Goal: Information Seeking & Learning: Learn about a topic

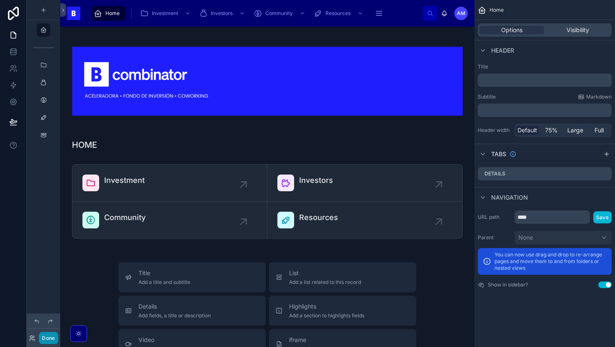
click at [50, 333] on button "Done" at bounding box center [48, 338] width 19 height 12
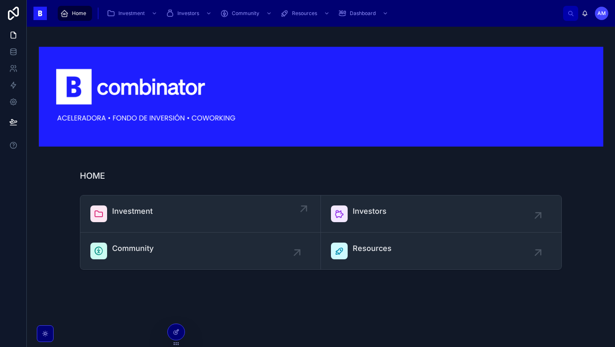
click at [107, 198] on link "Investment" at bounding box center [200, 214] width 240 height 37
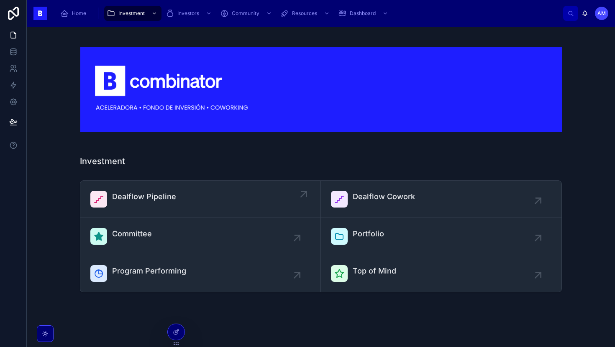
click at [130, 209] on link "Dealflow Pipeline" at bounding box center [200, 199] width 240 height 37
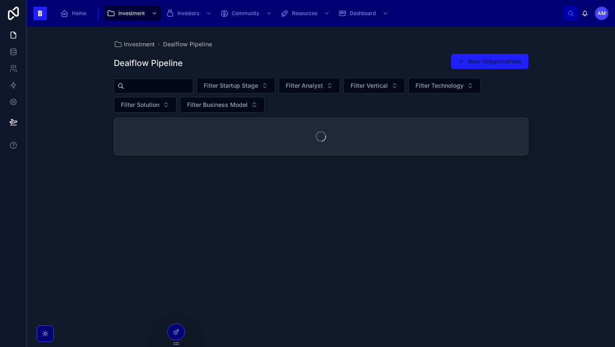
click at [148, 89] on input "text" at bounding box center [158, 86] width 69 height 12
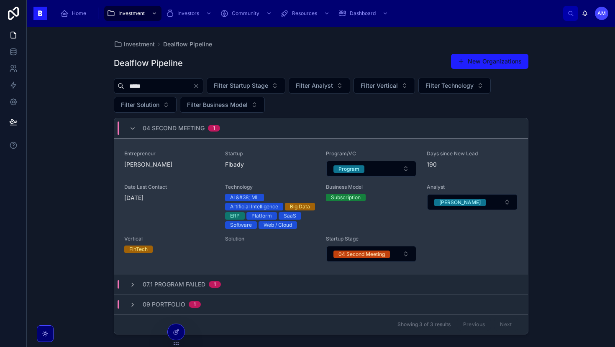
type input "*****"
click at [166, 171] on div "Entrepreneur [PERSON_NAME]" at bounding box center [169, 164] width 91 height 27
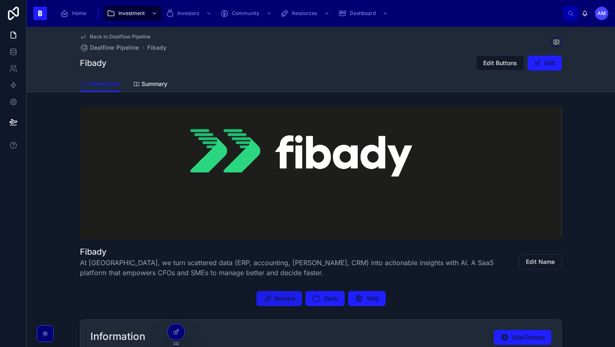
click at [290, 300] on span "Review" at bounding box center [285, 299] width 20 height 8
click at [139, 5] on div "Home Investment Investors Community Resources Dashboard" at bounding box center [308, 13] width 509 height 18
click at [133, 13] on span "Investment" at bounding box center [131, 13] width 26 height 7
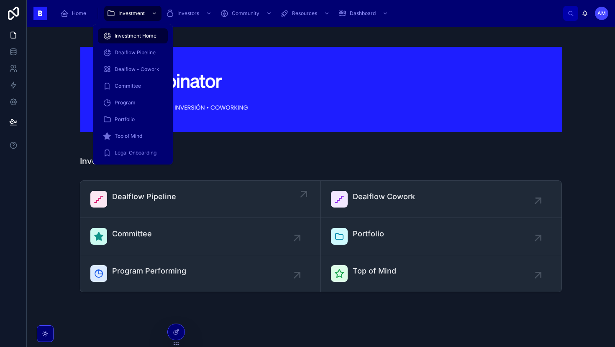
click at [143, 183] on link "Dealflow Pipeline" at bounding box center [200, 199] width 240 height 37
